Goal: Transaction & Acquisition: Obtain resource

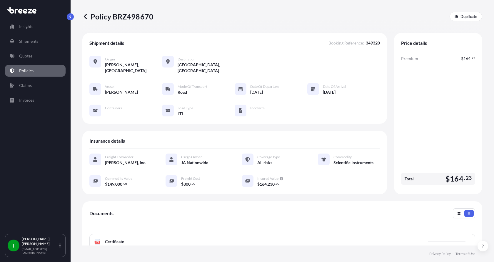
scroll to position [86, 0]
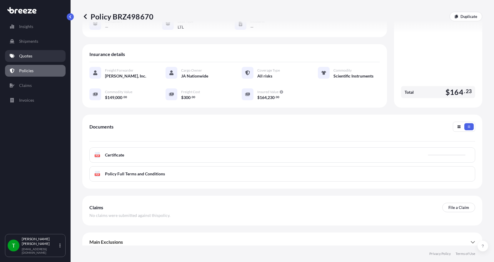
click at [29, 54] on p "Quotes" at bounding box center [25, 56] width 13 height 6
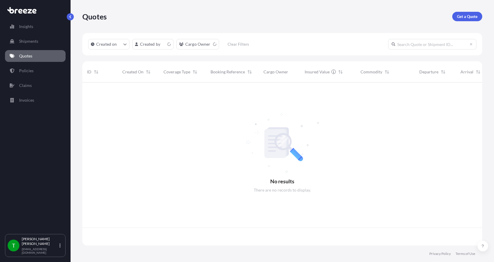
scroll to position [162, 396]
click at [464, 15] on p "Get a Quote" at bounding box center [467, 17] width 21 height 6
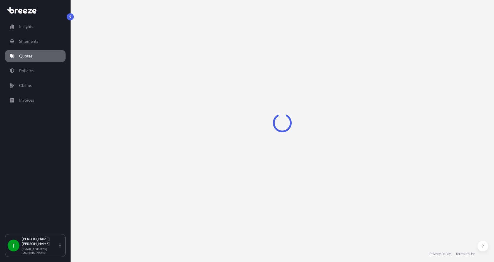
select select "Sea"
select select "1"
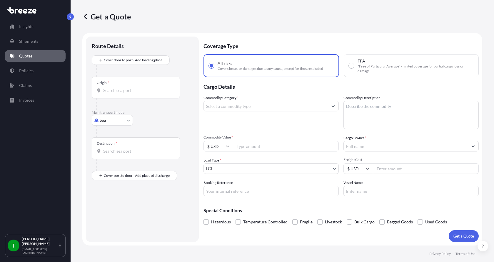
click at [105, 91] on input "Origin *" at bounding box center [137, 90] width 69 height 6
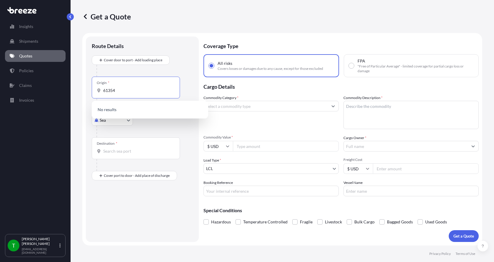
click at [124, 92] on input "61354" at bounding box center [137, 90] width 69 height 6
drag, startPoint x: 122, startPoint y: 89, endPoint x: 96, endPoint y: 97, distance: 27.0
click at [96, 97] on div "Origin * 61354" at bounding box center [136, 87] width 88 height 22
type input "61354"
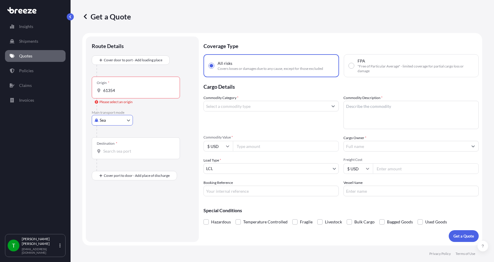
click at [109, 100] on div "Please select an origin" at bounding box center [114, 102] width 38 height 6
click at [109, 93] on input "61354" at bounding box center [137, 90] width 69 height 6
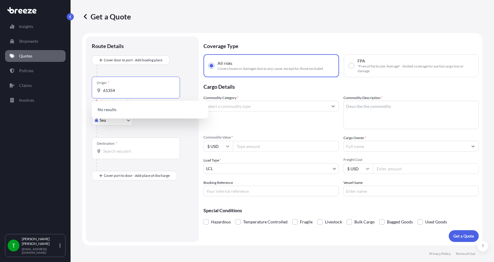
click at [123, 88] on input "61354" at bounding box center [137, 90] width 69 height 6
click at [143, 81] on div "Origin * 61354" at bounding box center [136, 87] width 88 height 22
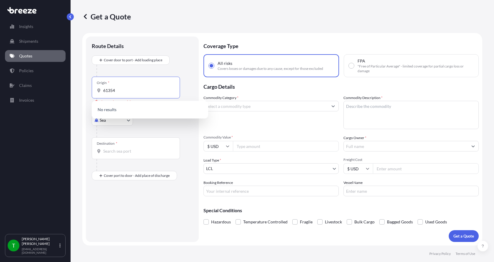
click at [143, 87] on input "61354" at bounding box center [137, 90] width 69 height 6
click at [27, 54] on p "Quotes" at bounding box center [25, 56] width 13 height 6
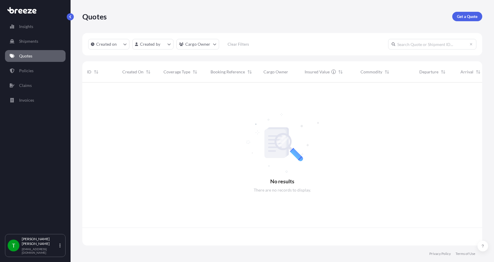
scroll to position [162, 396]
click at [472, 15] on p "Get a Quote" at bounding box center [467, 17] width 21 height 6
select select "Sea"
select select "1"
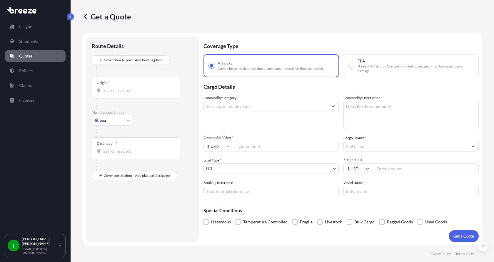
click at [111, 92] on input "Origin *" at bounding box center [137, 90] width 69 height 6
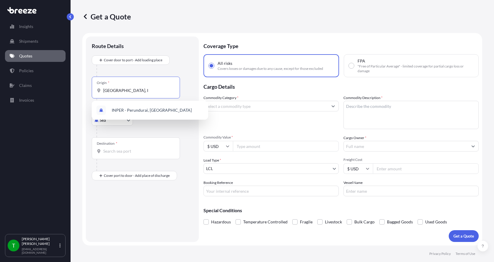
type input "[GEOGRAPHIC_DATA], [GEOGRAPHIC_DATA]"
click at [137, 88] on input "[GEOGRAPHIC_DATA], [GEOGRAPHIC_DATA]" at bounding box center [137, 90] width 69 height 6
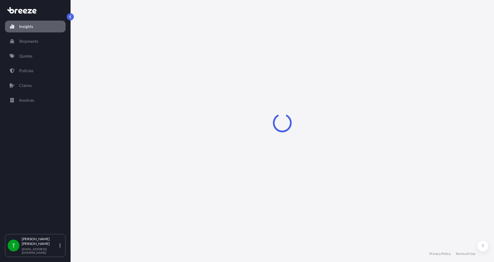
select select "2025"
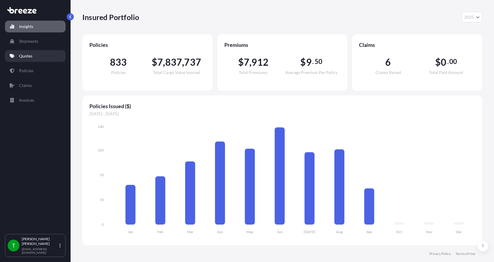
click at [31, 57] on p "Quotes" at bounding box center [25, 56] width 13 height 6
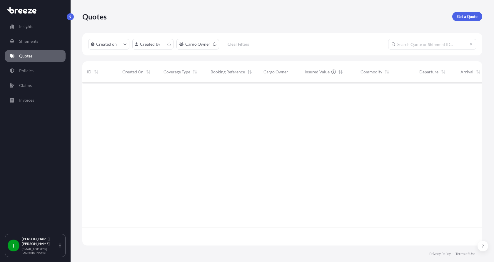
scroll to position [162, 396]
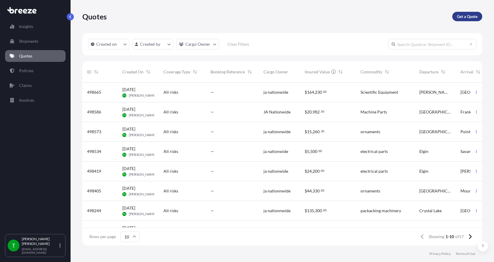
click at [471, 16] on p "Get a Quote" at bounding box center [467, 17] width 21 height 6
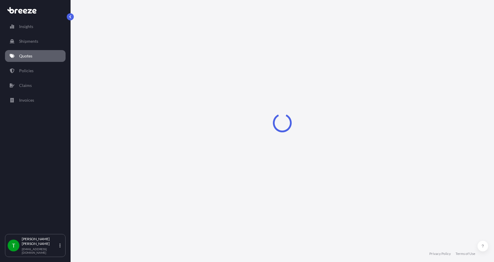
select select "Sea"
select select "1"
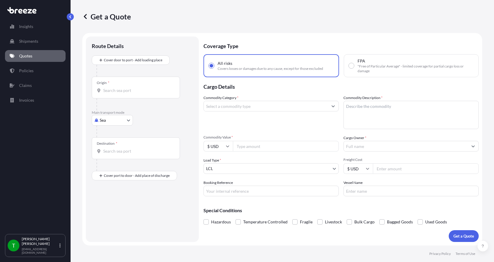
click at [107, 122] on body "Insights Shipments Quotes Policies Claims Invoices T Tim Gieseke tgieseke@jafra…" at bounding box center [247, 131] width 494 height 262
click at [117, 157] on div "Road" at bounding box center [112, 156] width 36 height 11
select select "Road"
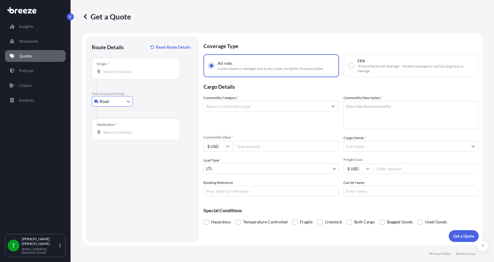
click at [110, 69] on input "Origin *" at bounding box center [137, 72] width 69 height 6
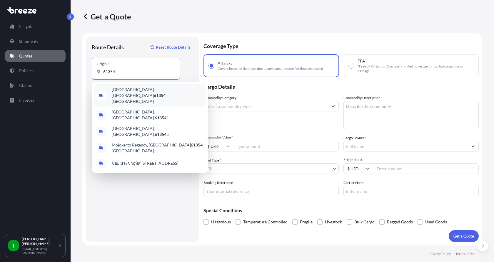
click at [121, 90] on span "Peru, IL 61354 , USA" at bounding box center [158, 95] width 92 height 18
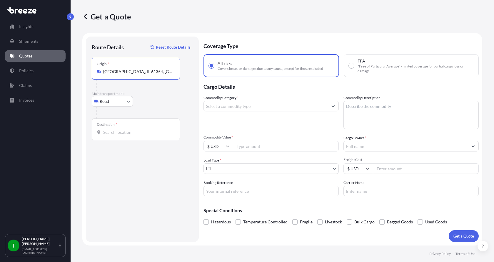
type input "Peru, IL 61354, USA"
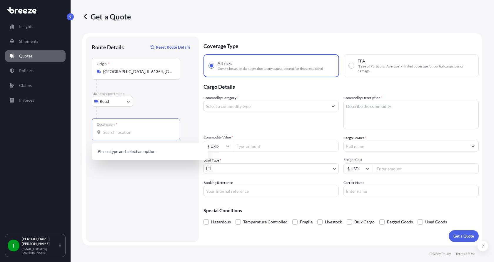
click at [109, 131] on input "Destination *" at bounding box center [137, 132] width 69 height 6
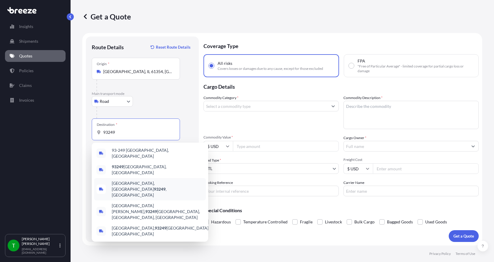
click at [126, 181] on span "Lost Hills, CA 93249 , USA" at bounding box center [158, 189] width 92 height 18
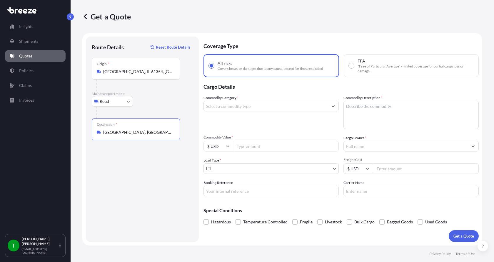
type input "Lost Hills, CA 93249, USA"
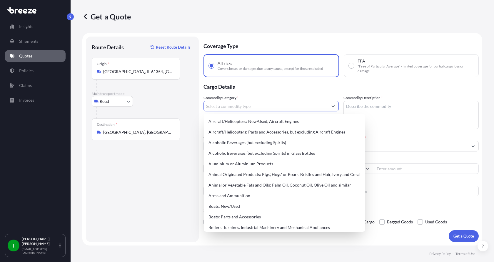
click at [229, 109] on input "Commodity Category *" at bounding box center [266, 106] width 124 height 11
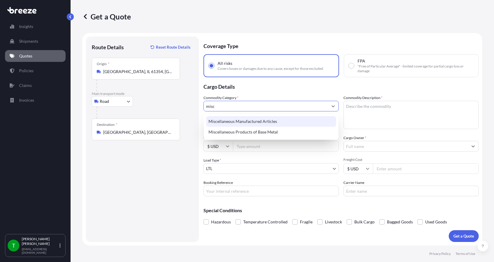
click at [228, 119] on div "Miscellaneous Manufactured Articles" at bounding box center [271, 121] width 130 height 11
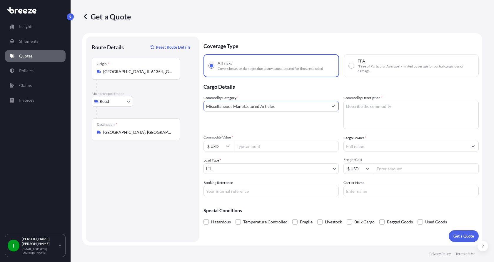
type input "Miscellaneous Manufactured Articles"
click at [362, 109] on textarea "Commodity Description *" at bounding box center [411, 115] width 135 height 28
type textarea "Electrical Components"
click at [261, 145] on input "Commodity Value *" at bounding box center [286, 146] width 106 height 11
click at [258, 144] on input "Commodity Value *" at bounding box center [286, 146] width 106 height 11
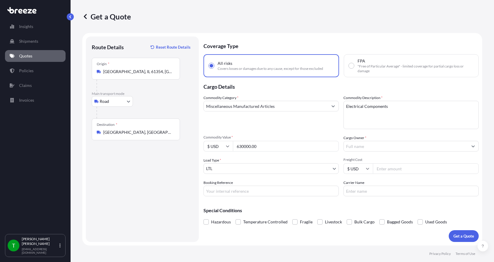
type input "630000.00"
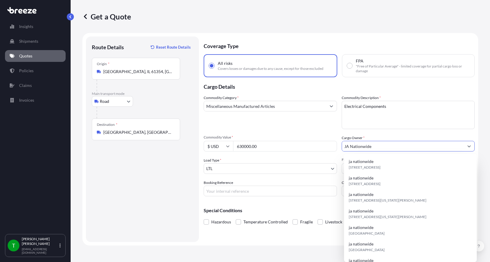
type input "JA Nationwide"
click at [246, 124] on div "Commodity Category * Miscellaneous Manufactured Articles" at bounding box center [270, 112] width 133 height 34
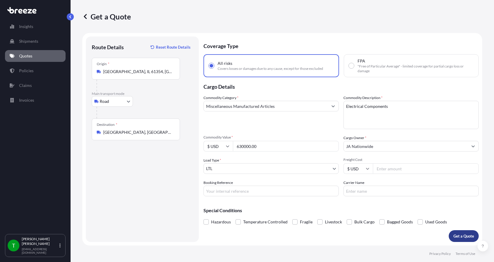
click at [463, 233] on p "Get a Quote" at bounding box center [464, 236] width 21 height 6
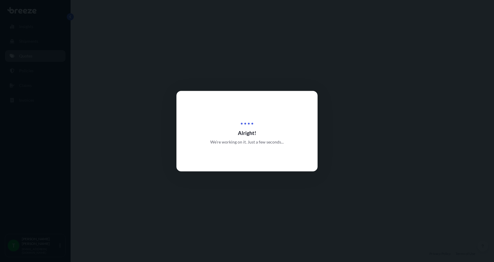
select select "Road"
select select "1"
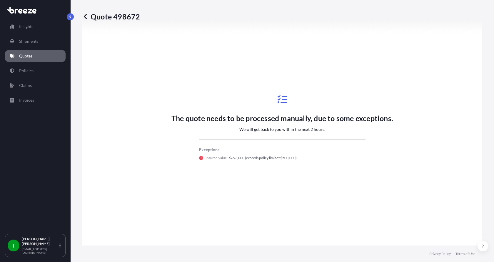
scroll to position [277, 0]
